Goal: Check status: Check status

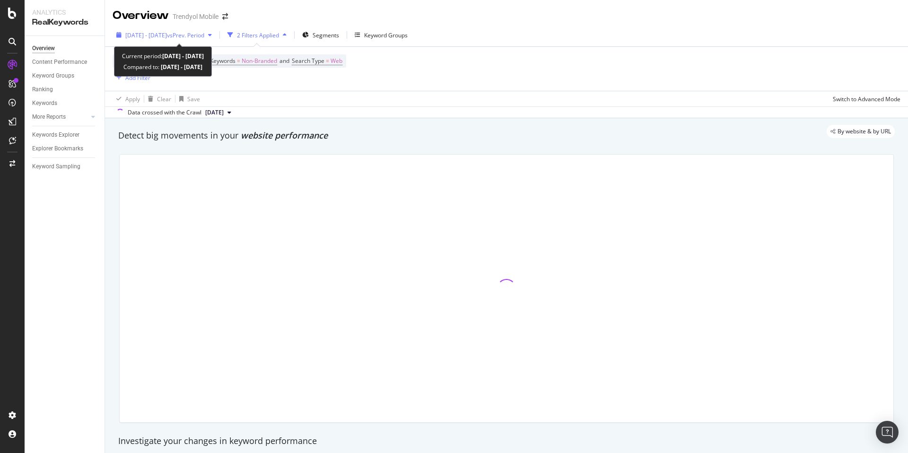
click at [166, 34] on span "[DATE] - [DATE]" at bounding box center [146, 35] width 42 height 8
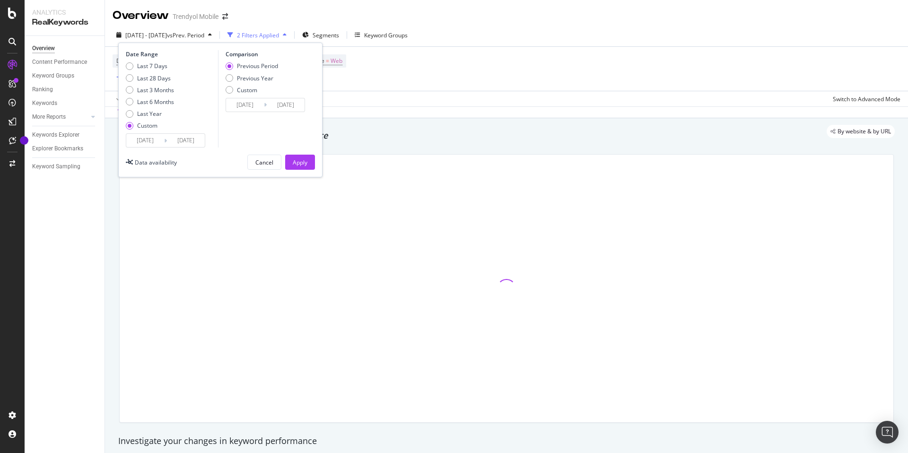
click at [147, 145] on input "[DATE]" at bounding box center [145, 140] width 38 height 13
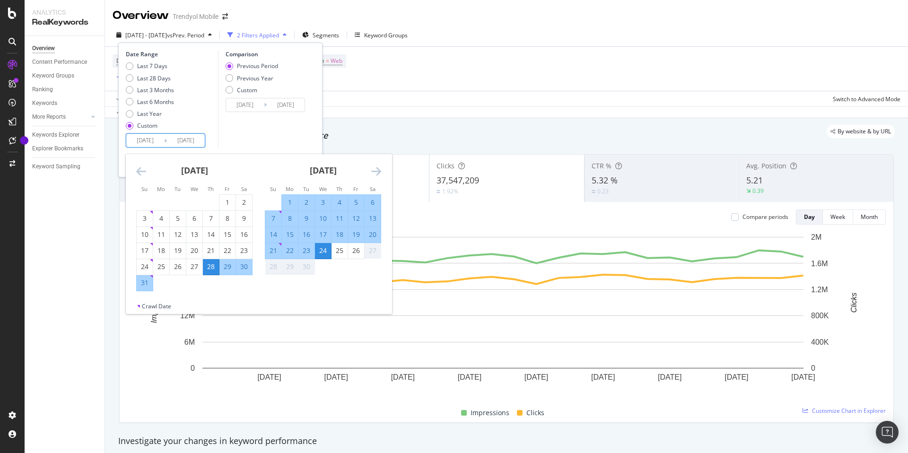
click at [412, 130] on div "By website & by URL" at bounding box center [502, 131] width 786 height 13
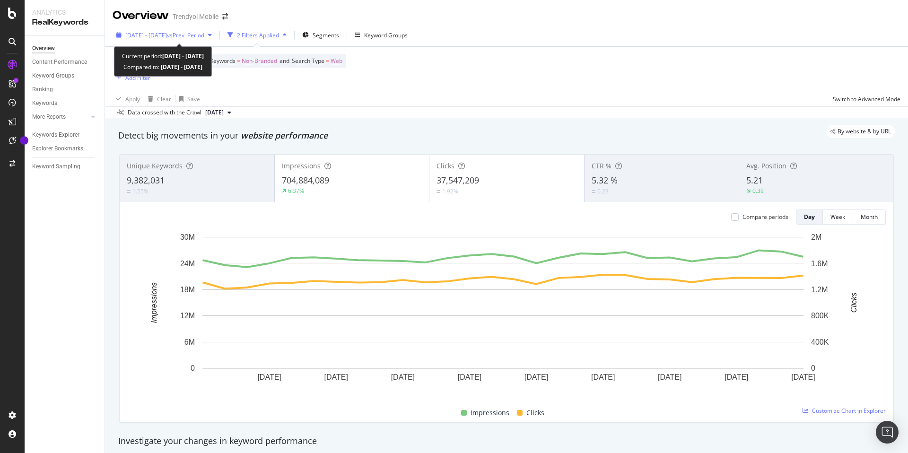
click at [154, 41] on div "[DATE] - [DATE] vs Prev. Period" at bounding box center [164, 35] width 103 height 14
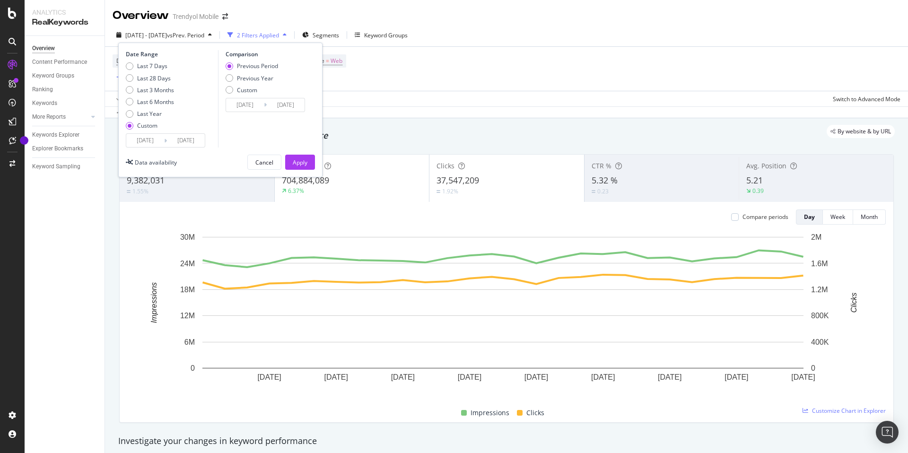
click at [166, 144] on icon at bounding box center [165, 140] width 3 height 9
click at [166, 143] on icon at bounding box center [165, 140] width 3 height 9
click at [168, 141] on input "[DATE]" at bounding box center [186, 140] width 38 height 13
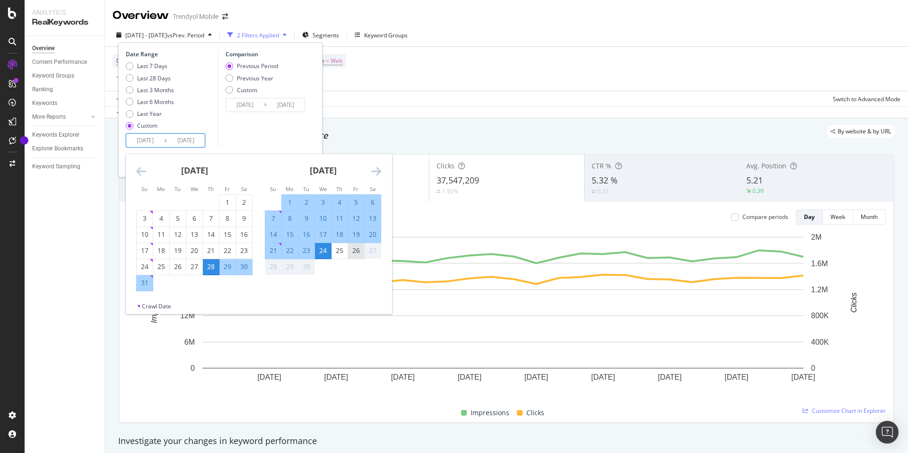
click at [361, 255] on div "26" at bounding box center [356, 250] width 16 height 9
type input "[DATE]"
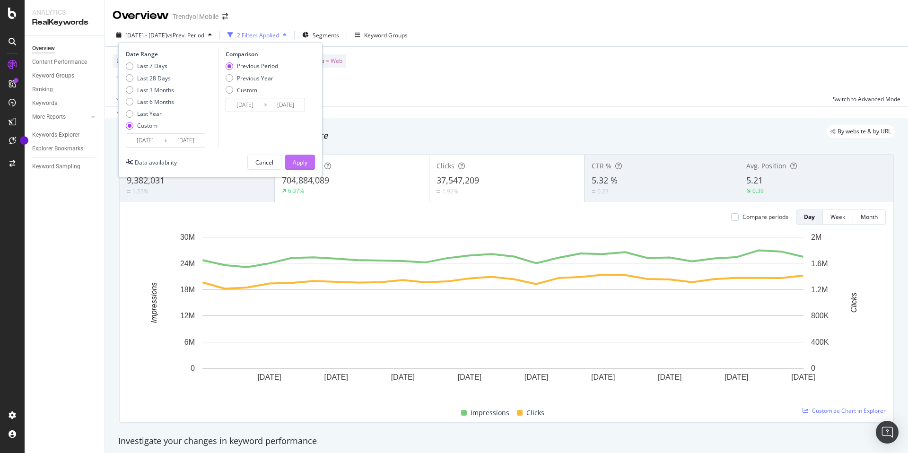
click at [305, 166] on div "Apply" at bounding box center [300, 162] width 15 height 8
